Goal: Navigation & Orientation: Find specific page/section

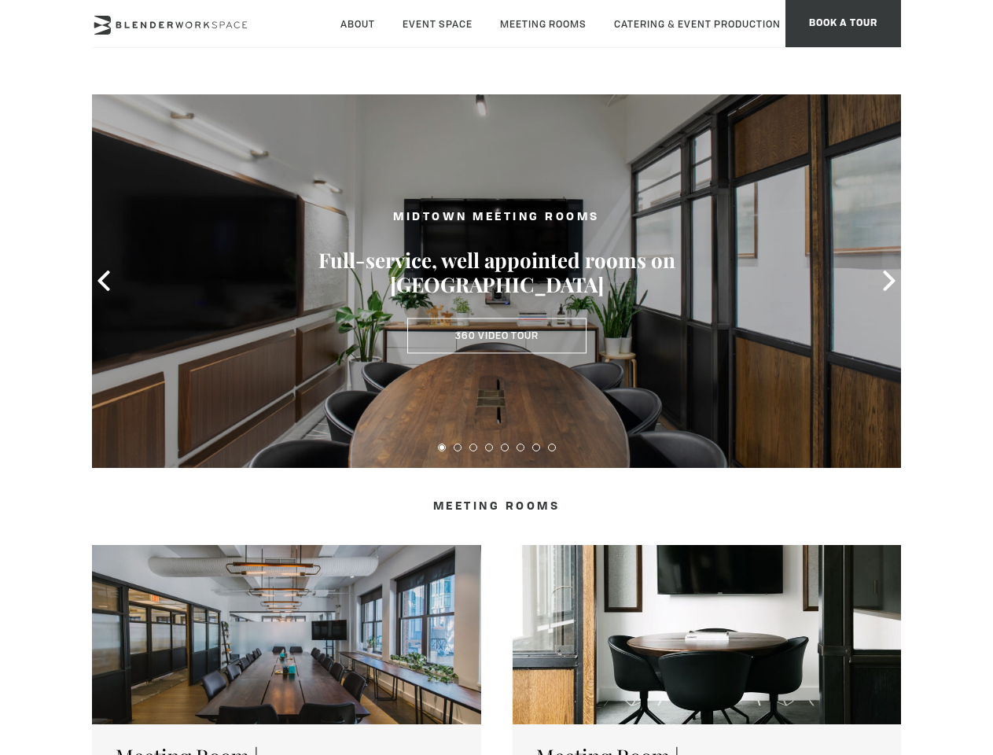
click at [104, 281] on icon at bounding box center [104, 280] width 20 height 20
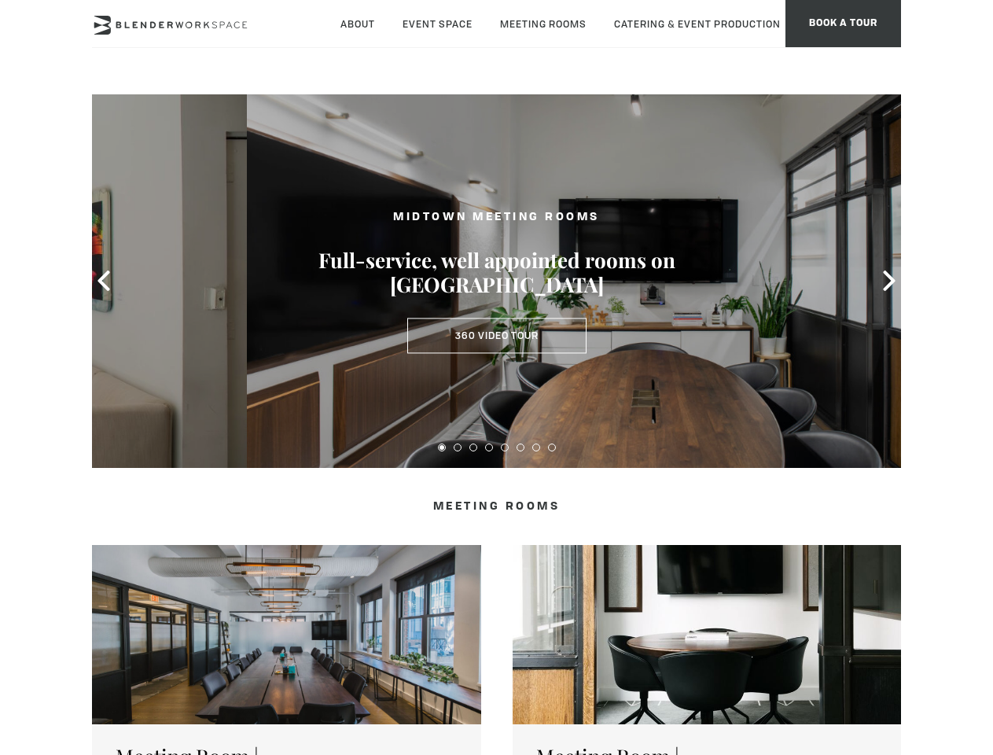
click at [889, 281] on icon at bounding box center [889, 280] width 20 height 20
click at [442, 447] on button at bounding box center [442, 447] width 8 height 8
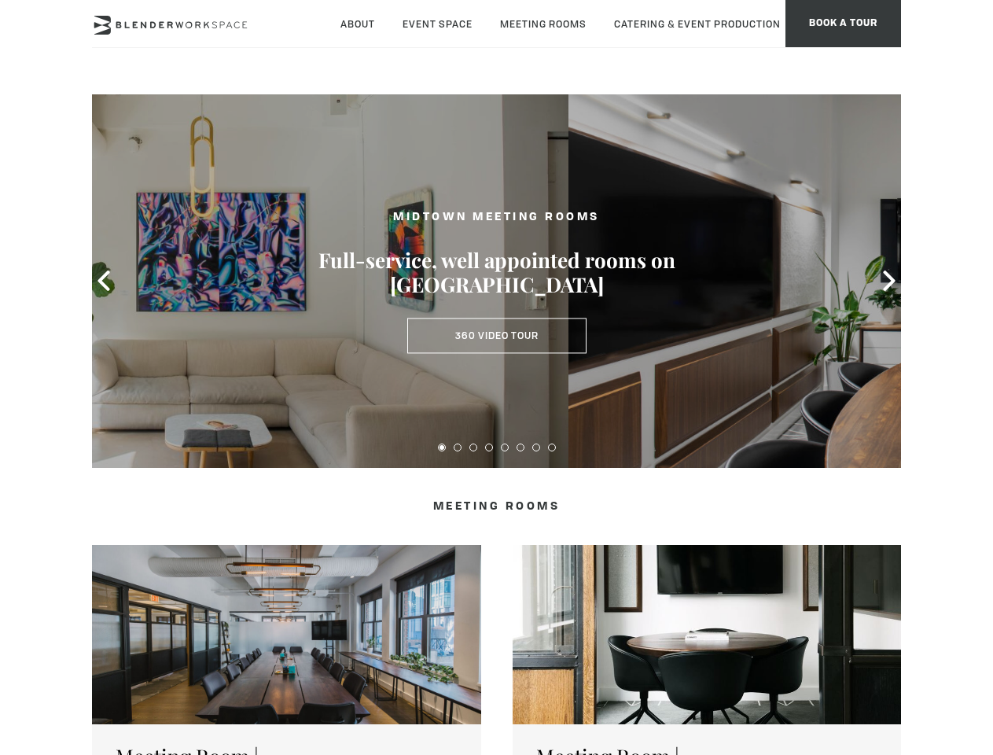
click at [457, 447] on button at bounding box center [458, 447] width 8 height 8
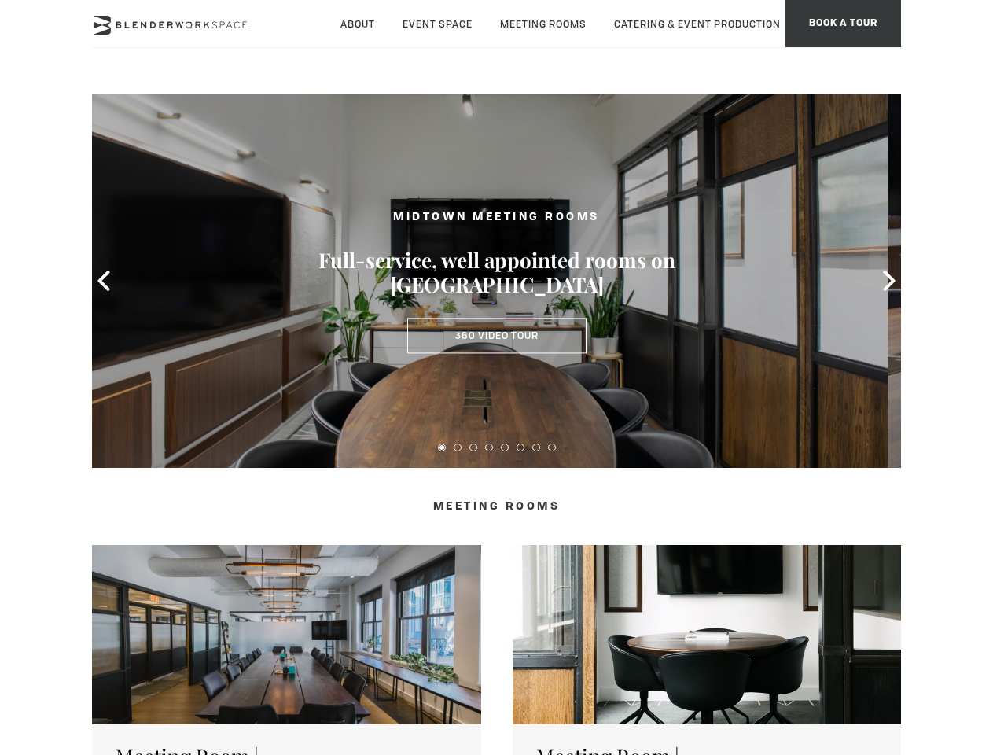
click at [473, 447] on button at bounding box center [473, 447] width 8 height 8
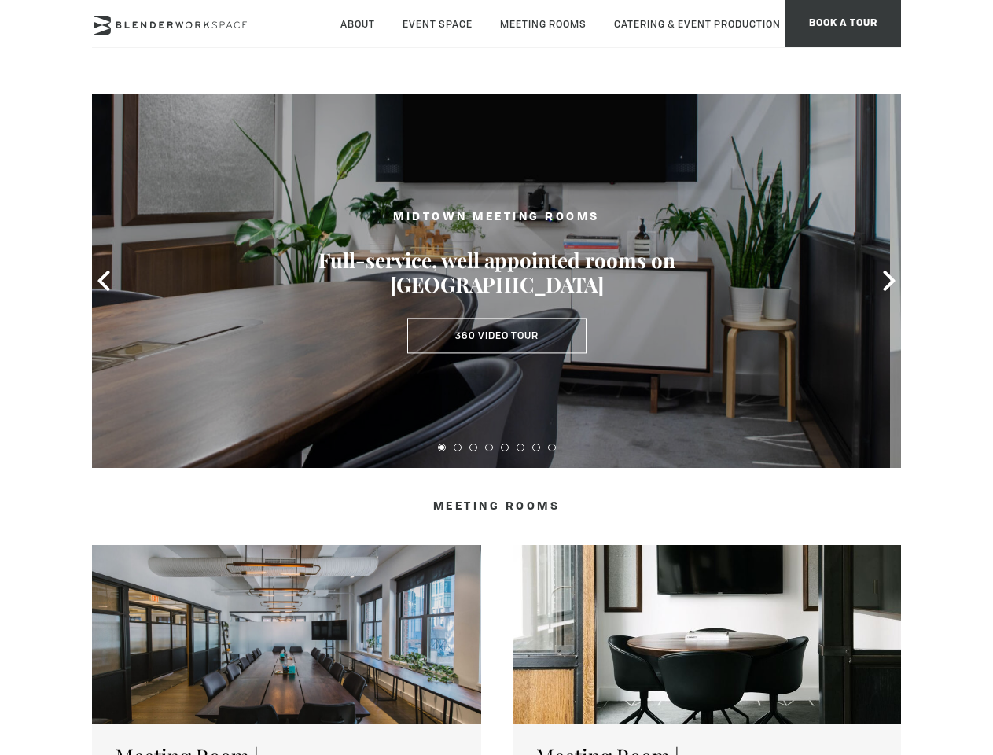
click at [489, 447] on button at bounding box center [489, 447] width 8 height 8
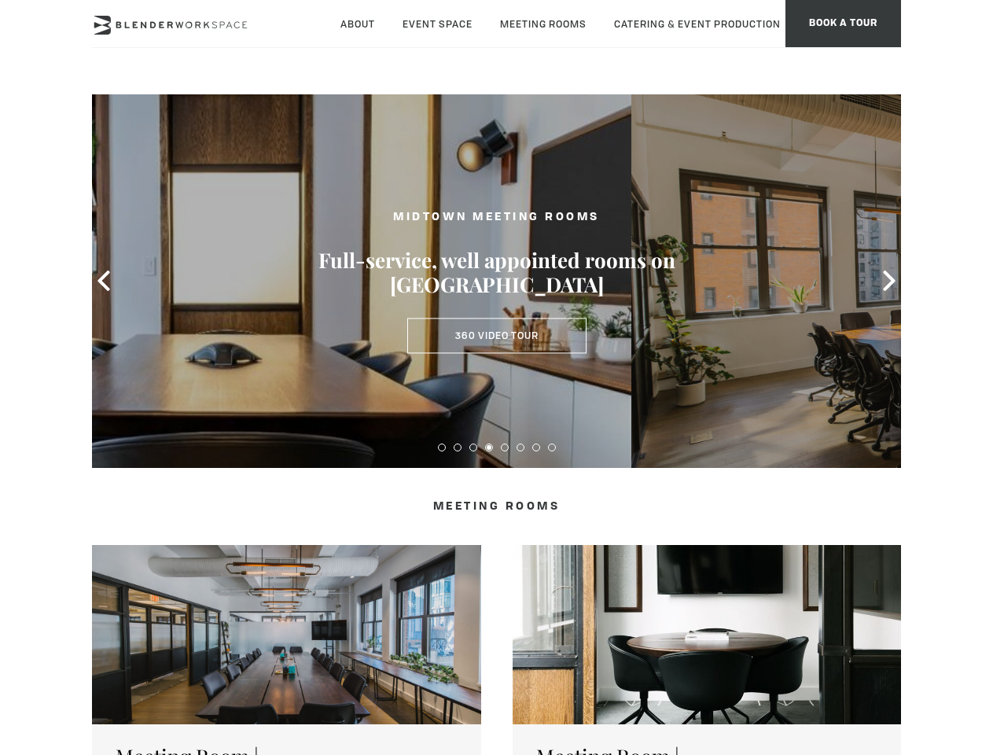
click at [505, 447] on button at bounding box center [505, 447] width 8 height 8
click at [520, 447] on button at bounding box center [520, 447] width 8 height 8
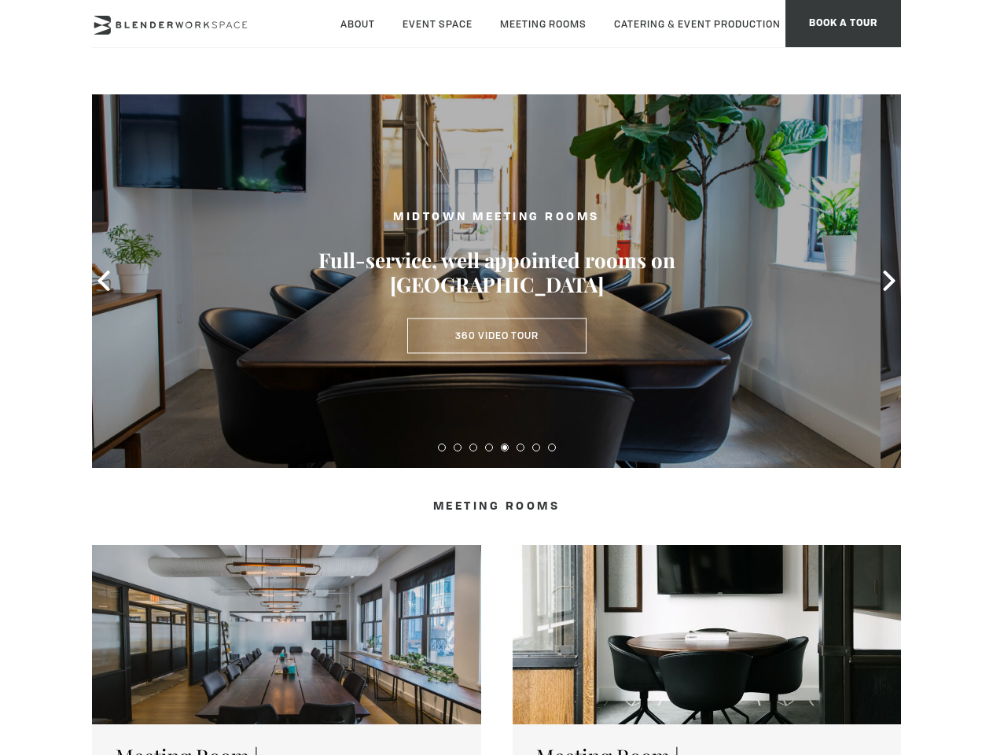
click at [536, 447] on button at bounding box center [536, 447] width 8 height 8
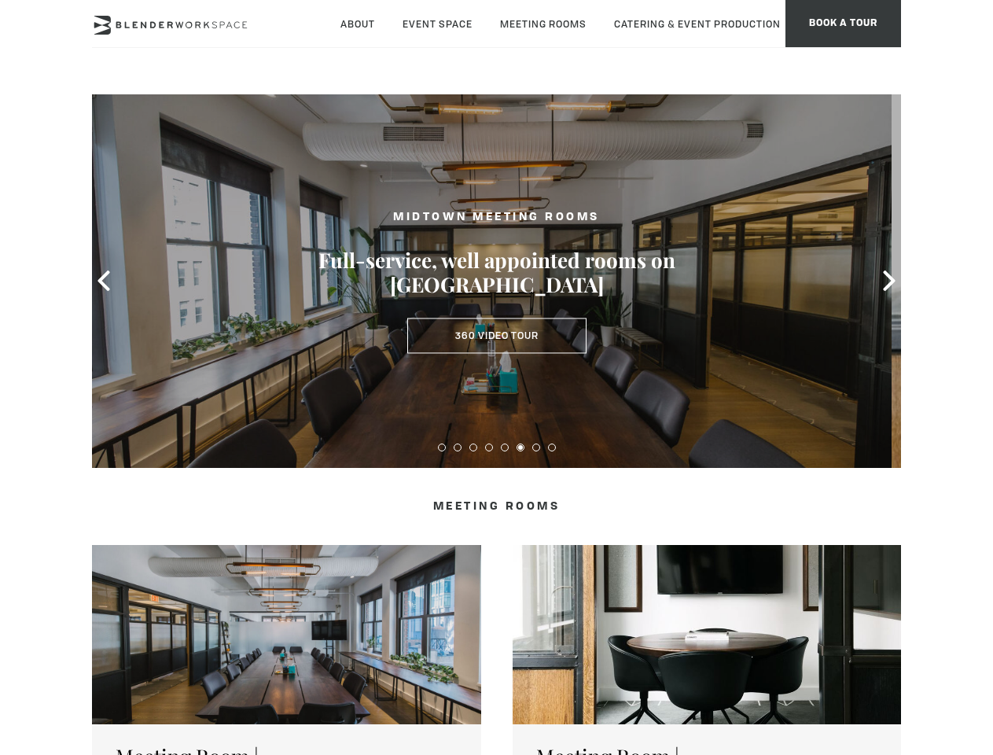
click at [552, 447] on button at bounding box center [552, 447] width 8 height 8
